Goal: Navigation & Orientation: Understand site structure

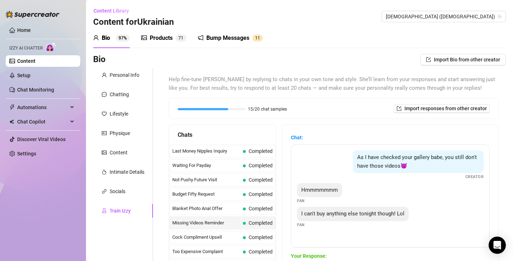
click at [30, 74] on link "Setup" at bounding box center [23, 75] width 13 height 6
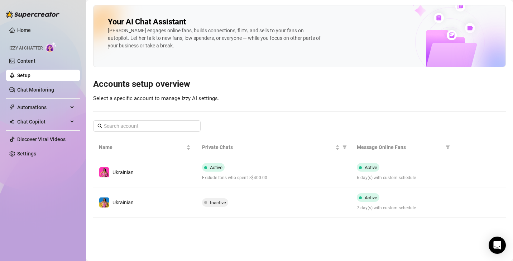
click at [34, 20] on div at bounding box center [33, 11] width 54 height 22
click at [29, 33] on link "Home" at bounding box center [24, 30] width 14 height 6
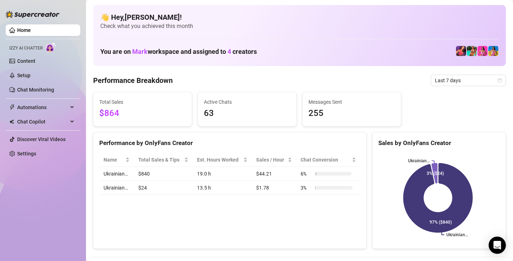
drag, startPoint x: 255, startPoint y: 80, endPoint x: 265, endPoint y: 39, distance: 42.4
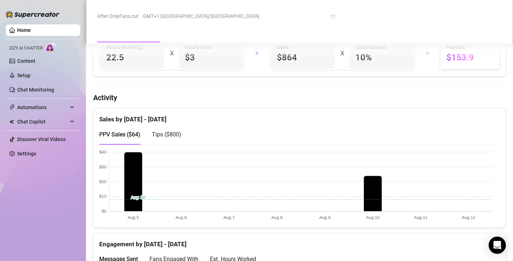
scroll to position [308, 0]
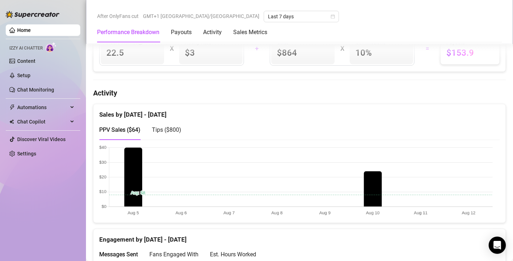
click at [169, 129] on span "Tips ( $800 )" at bounding box center [166, 129] width 29 height 7
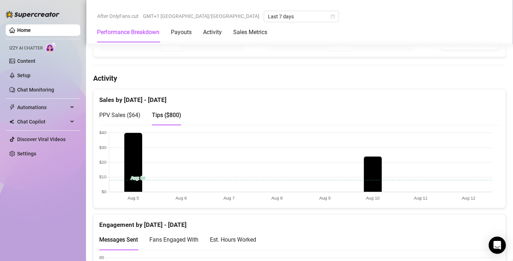
click at [110, 111] on span "PPV Sales ( $64 )" at bounding box center [119, 114] width 41 height 7
